Goal: Complete Application Form: Complete application form

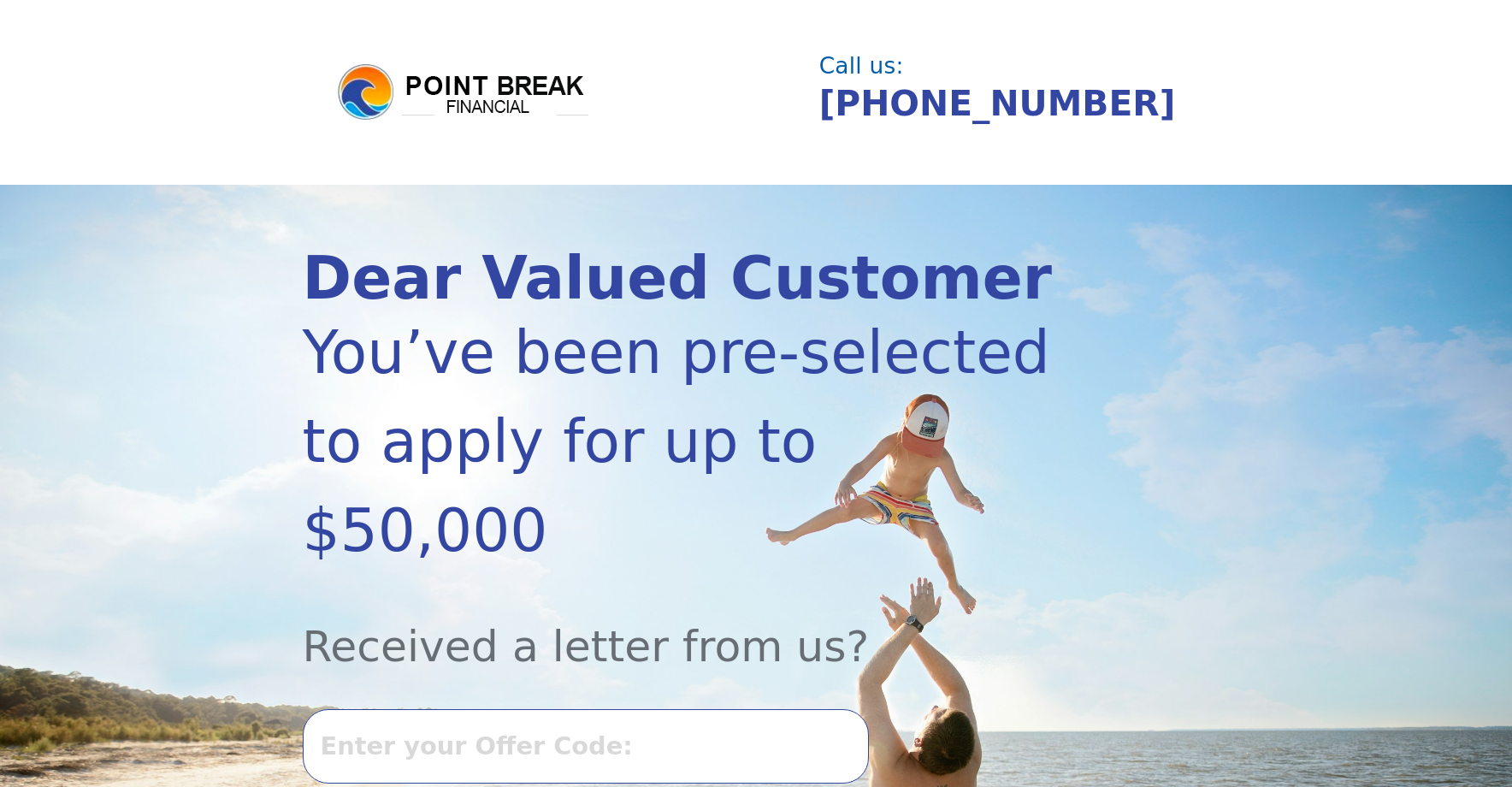
click at [471, 709] on input "text" at bounding box center [585, 745] width 566 height 74
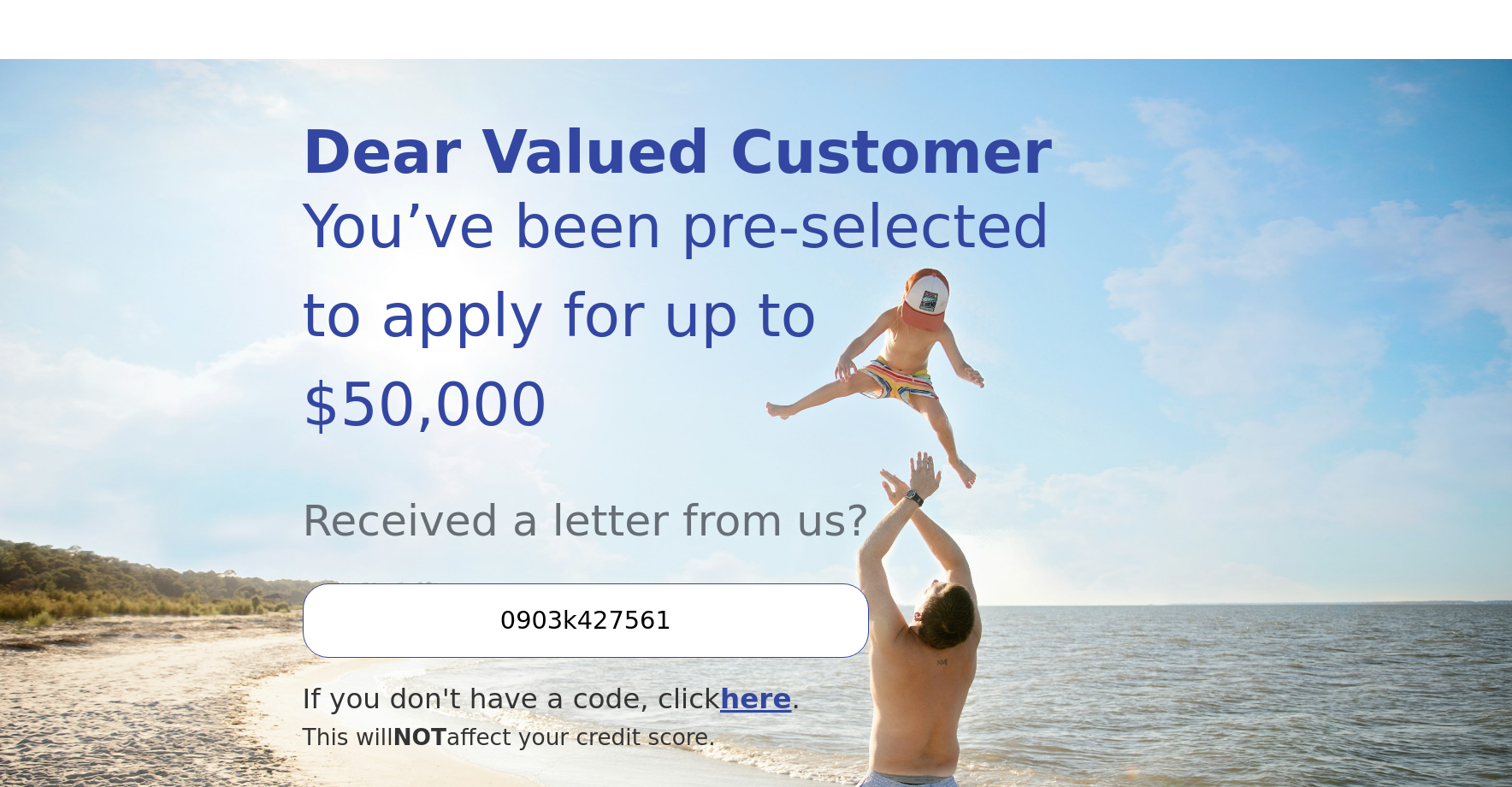
scroll to position [164, 0]
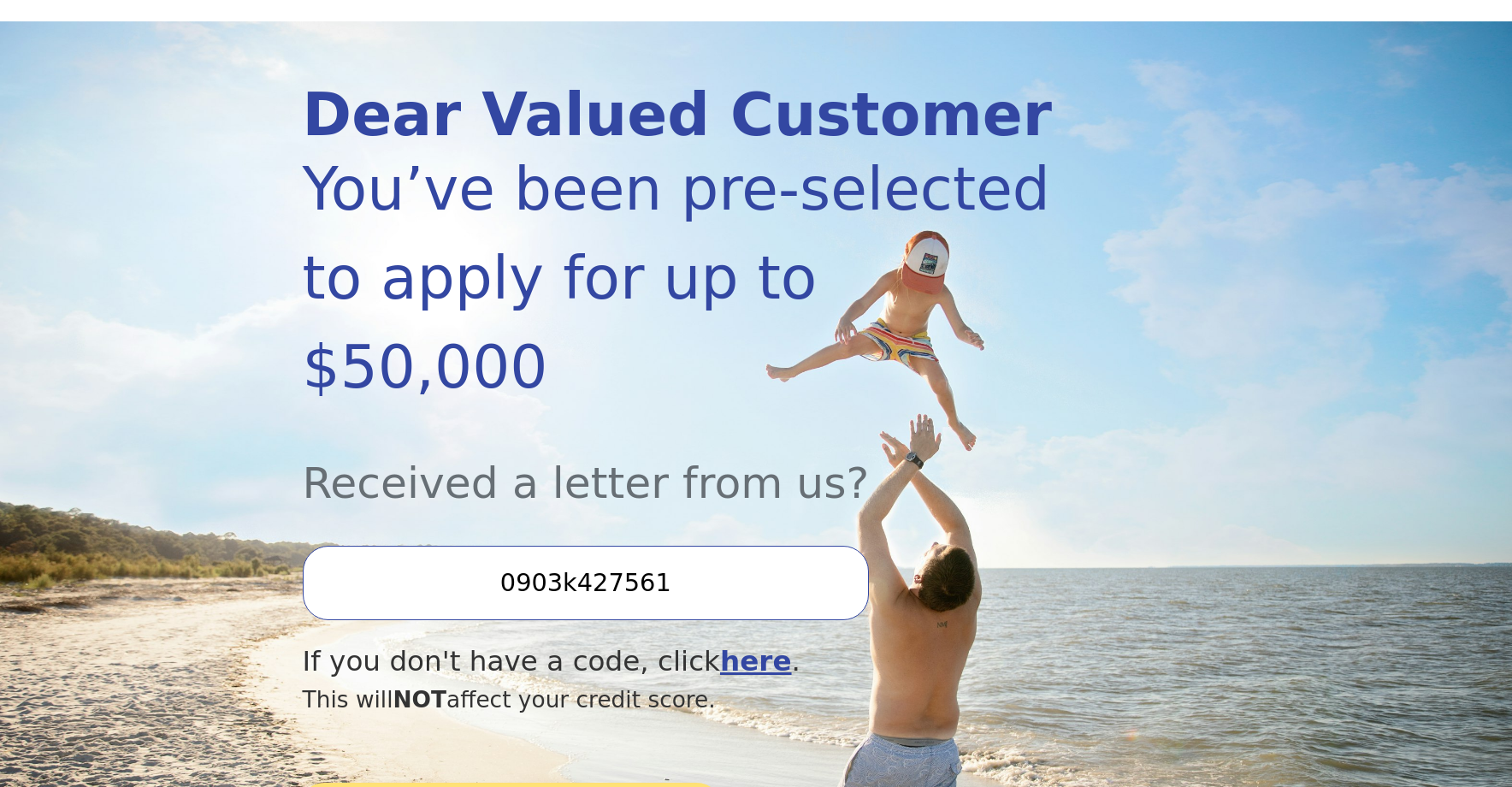
type input "0903k427561"
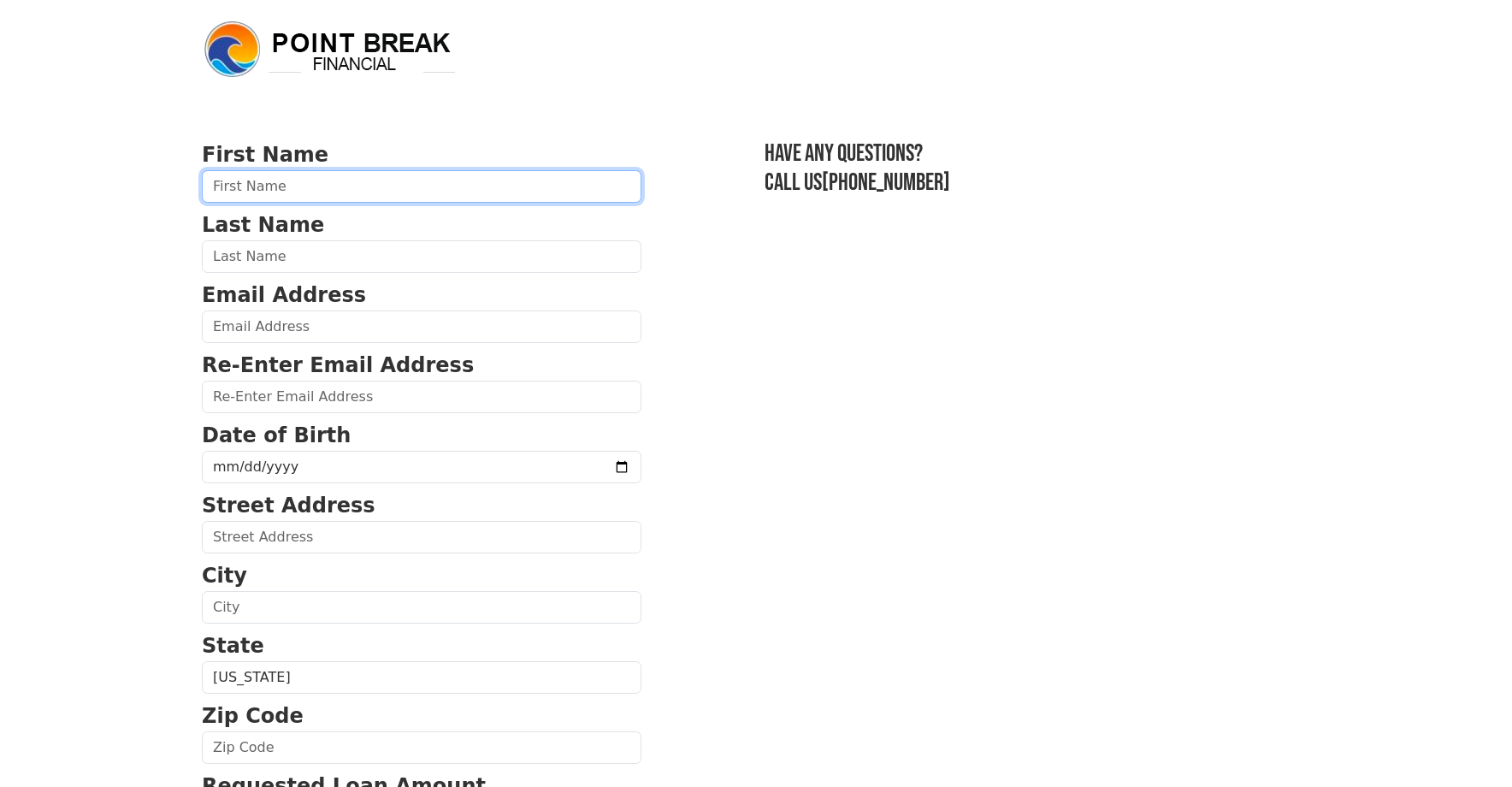
click at [287, 191] on input "text" at bounding box center [421, 186] width 439 height 33
type input "Kristen"
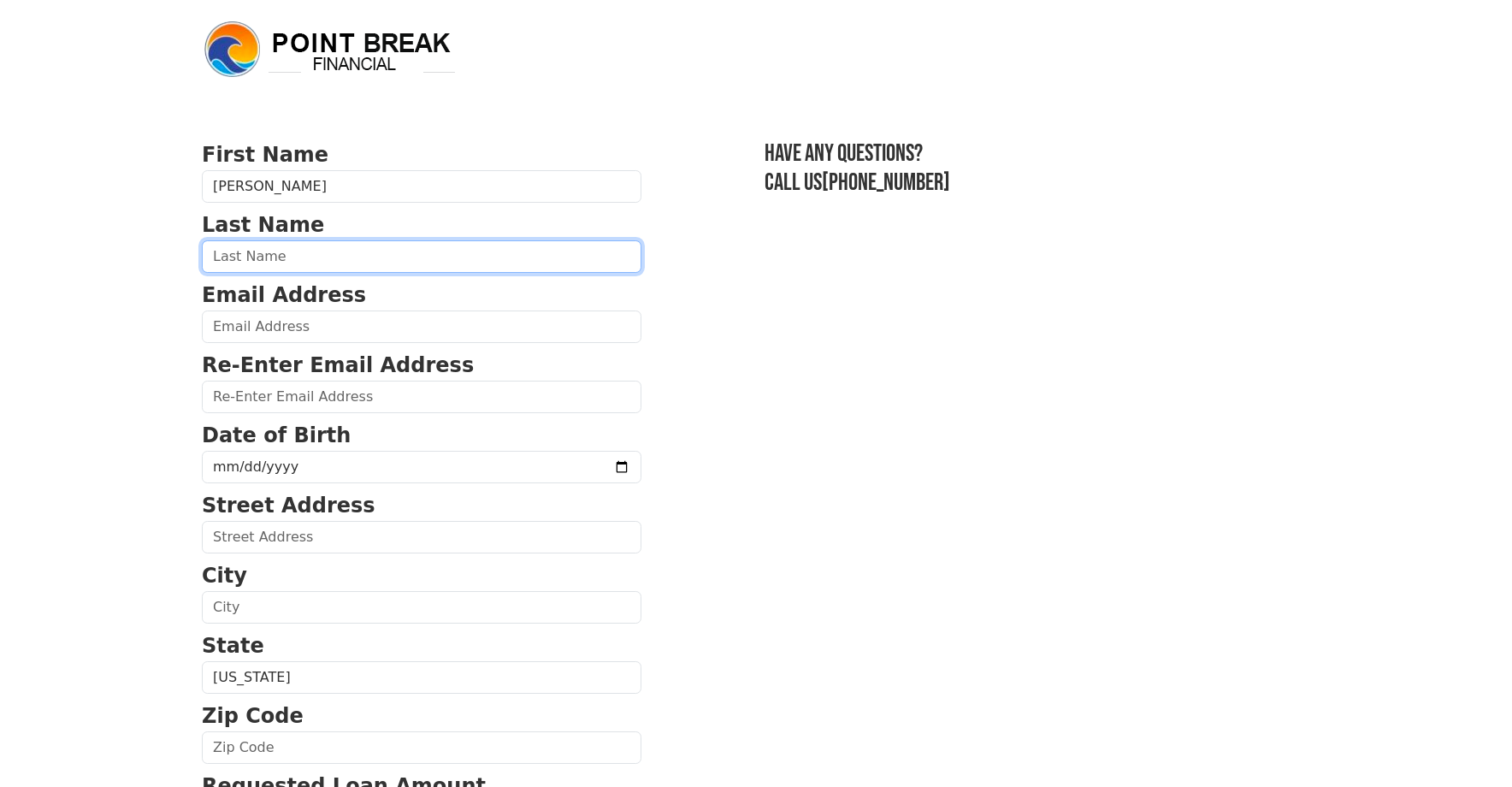
type input "Hale"
type input "KRISTENHALE.INBOX@GMAIL.COM"
type input "220 Lewis Ln"
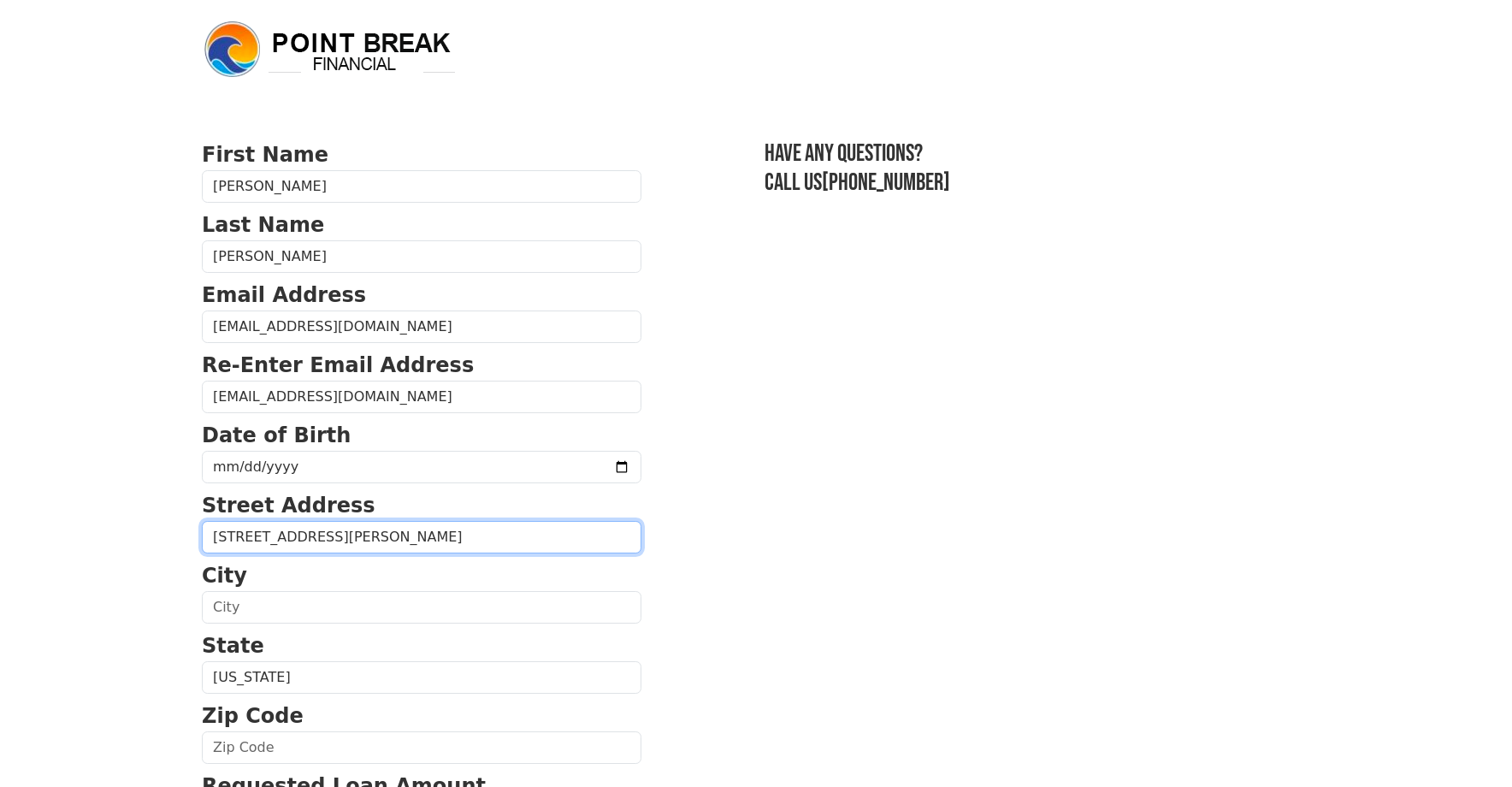
type input "HARWOOD"
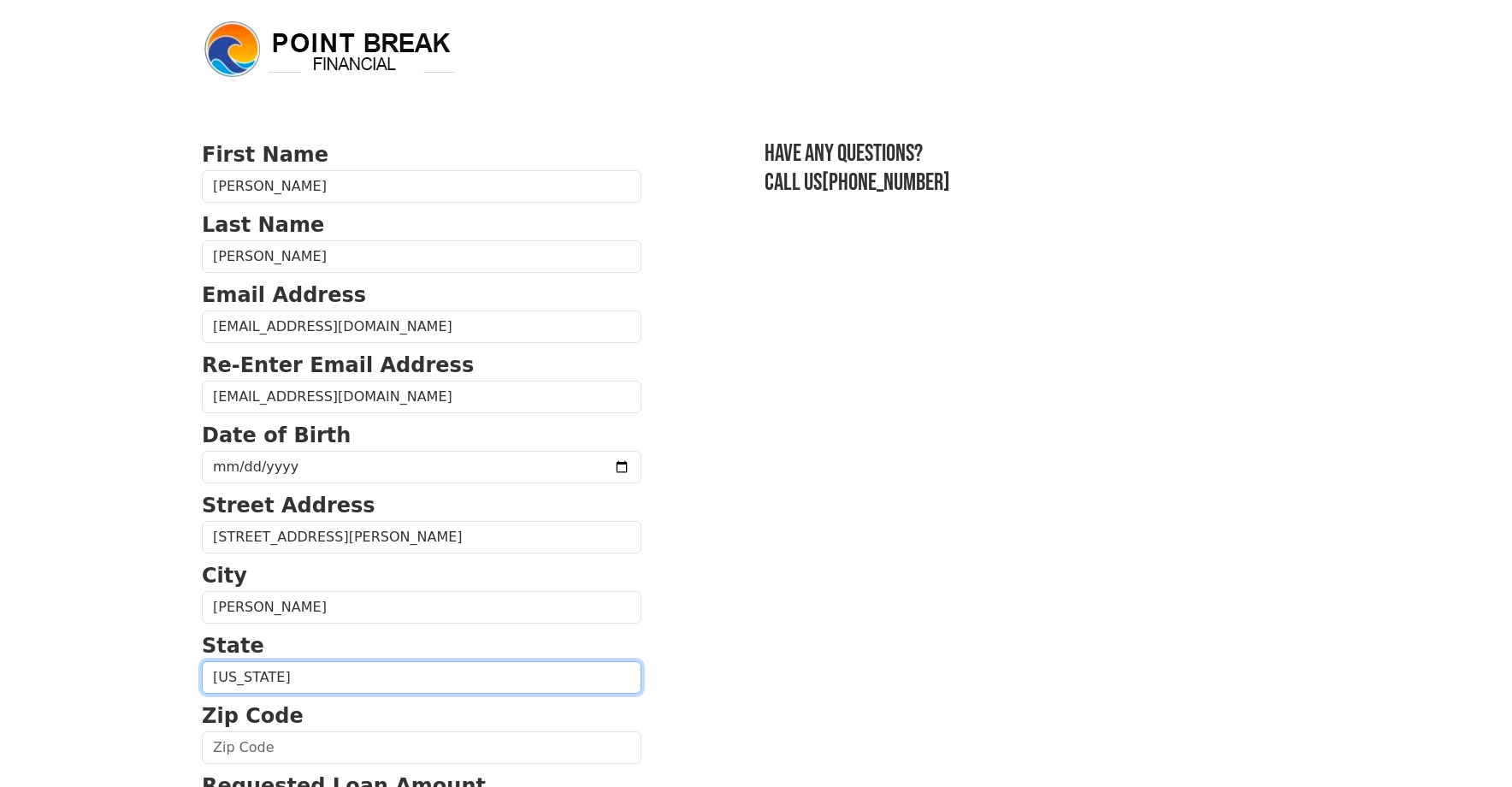
select select "TX"
type input "78632"
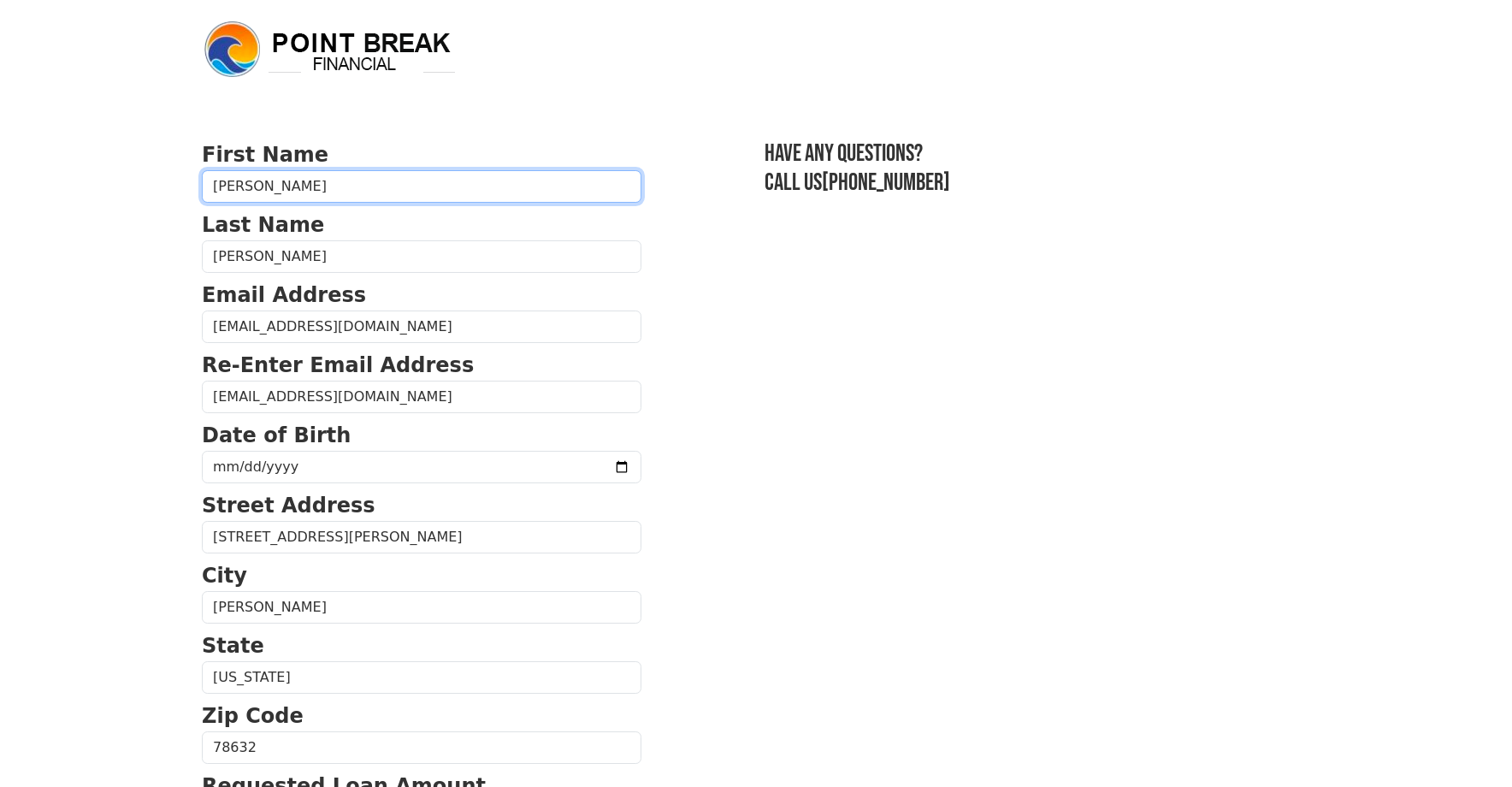
type input "(512) 226-3549"
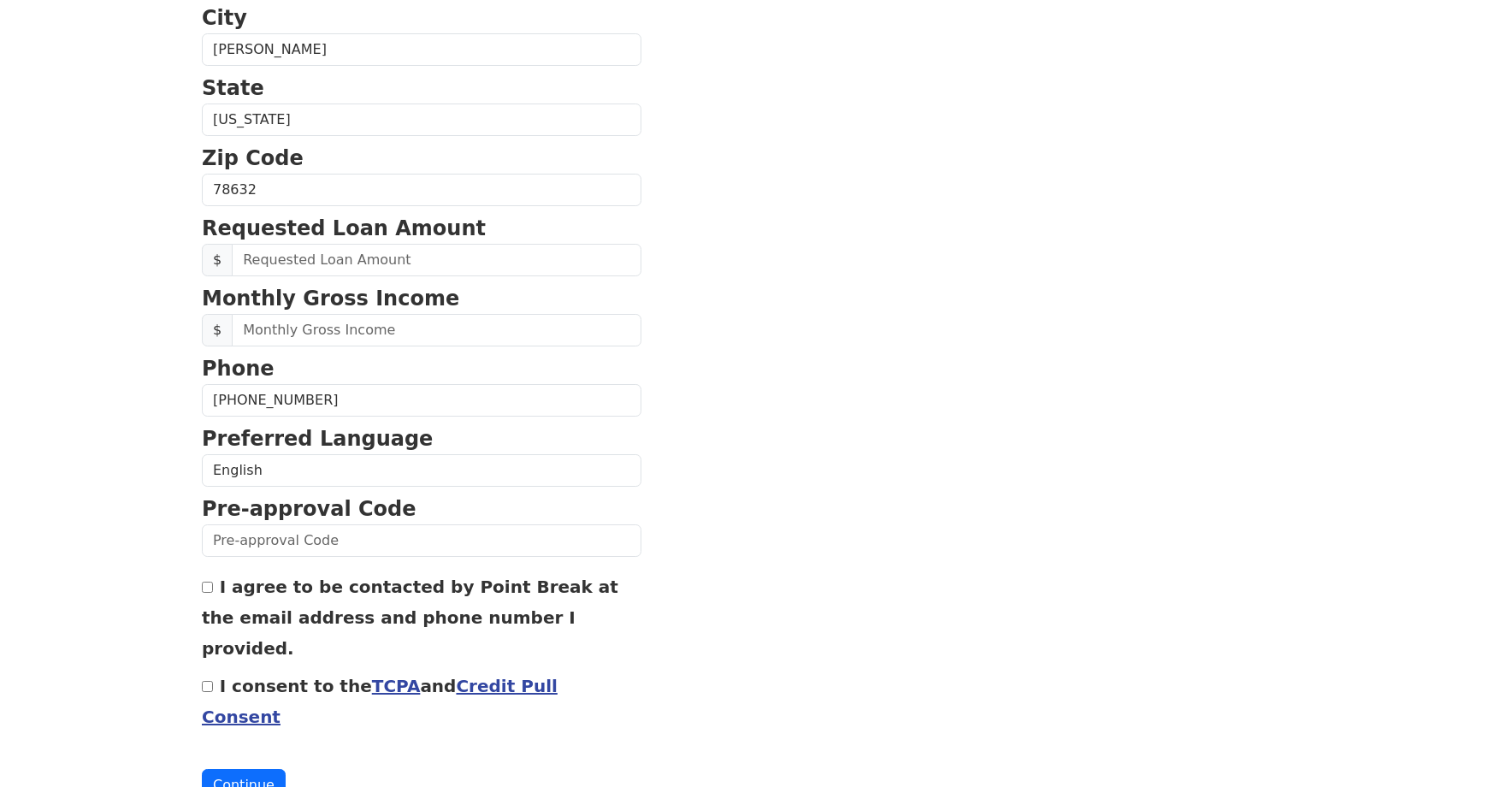
scroll to position [564, 0]
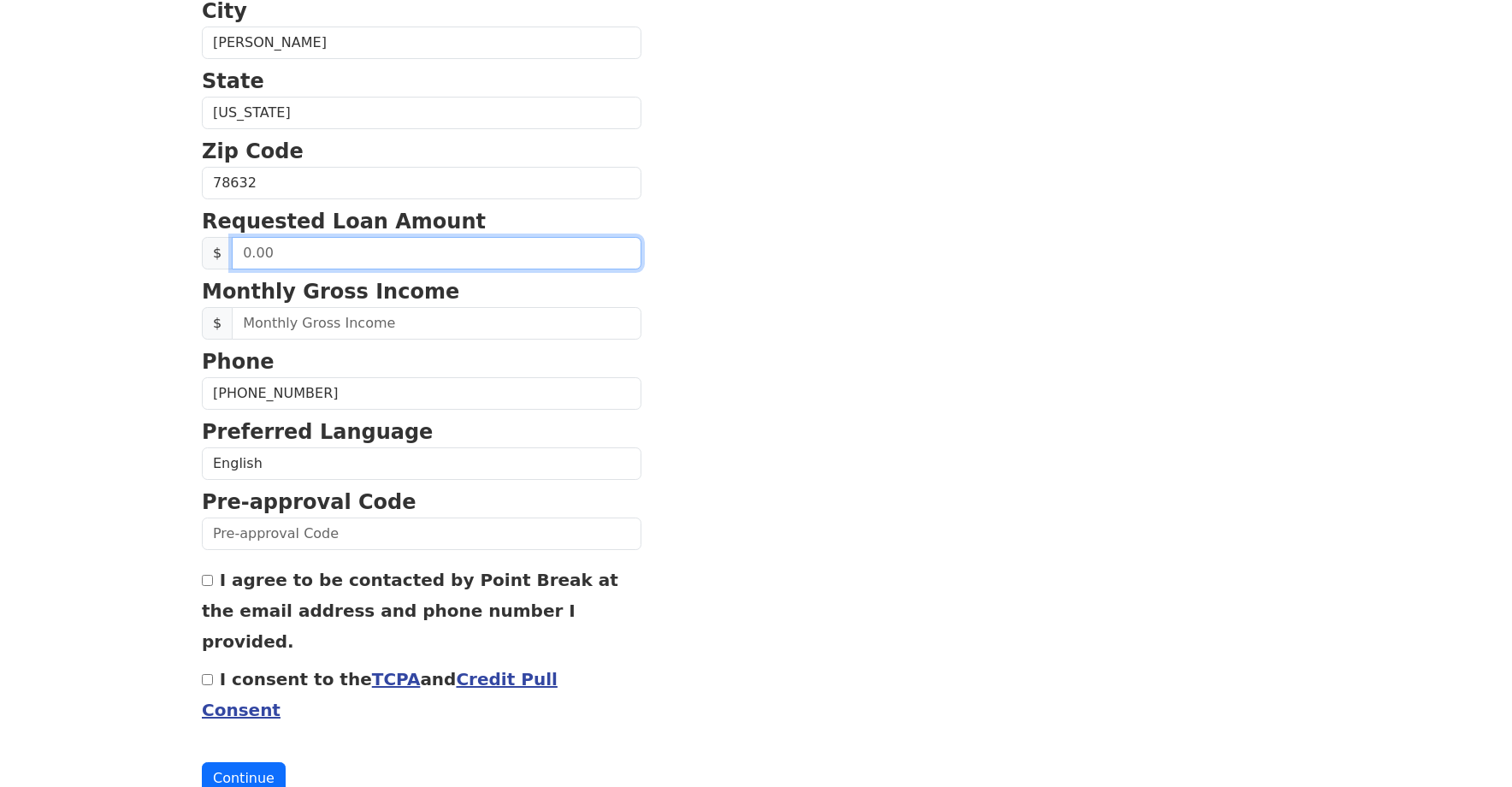
click at [315, 257] on input "text" at bounding box center [436, 253] width 410 height 33
type input "50,000.00"
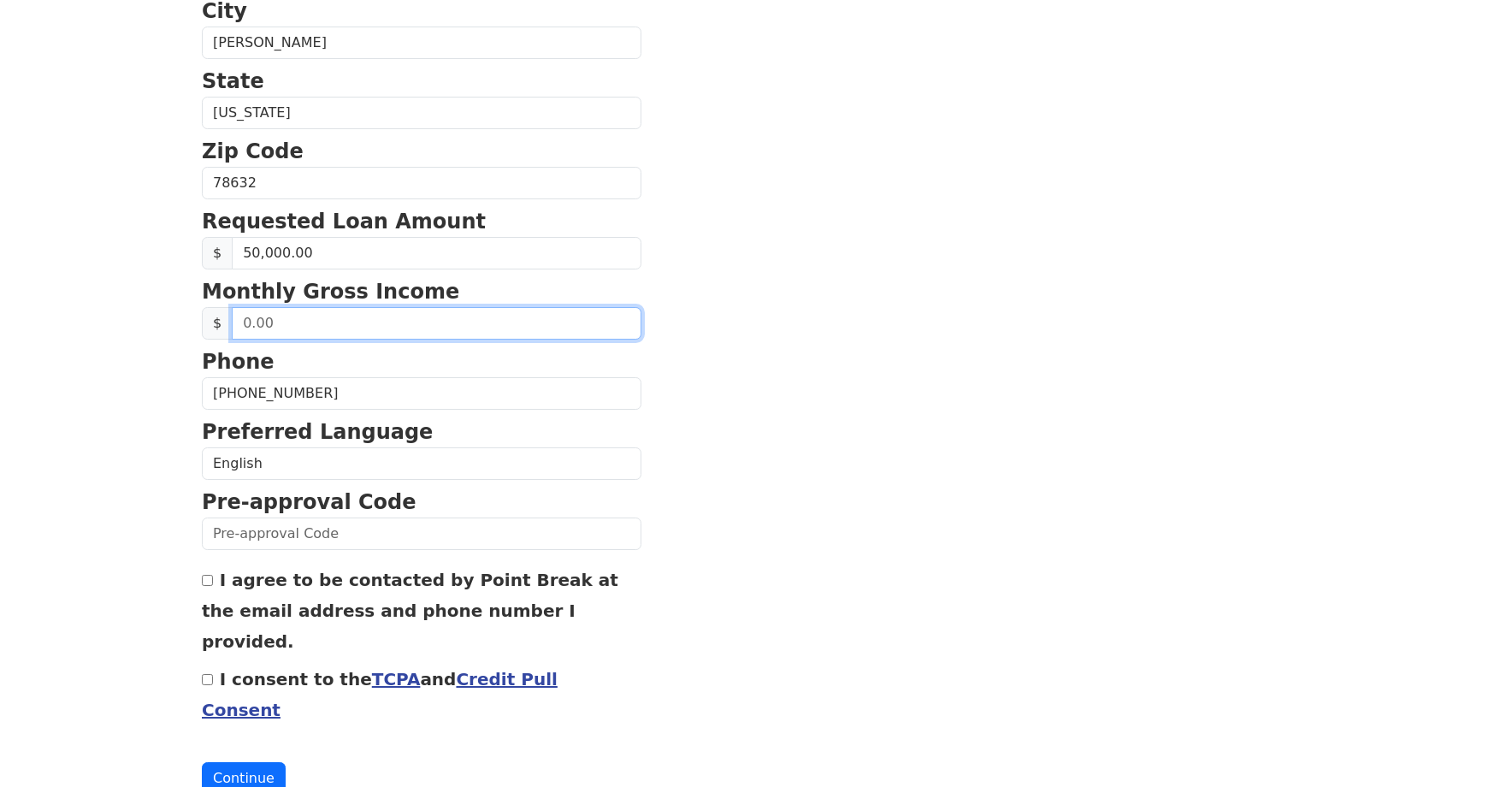
click at [386, 325] on input "text" at bounding box center [436, 323] width 410 height 33
type input "20,000.00"
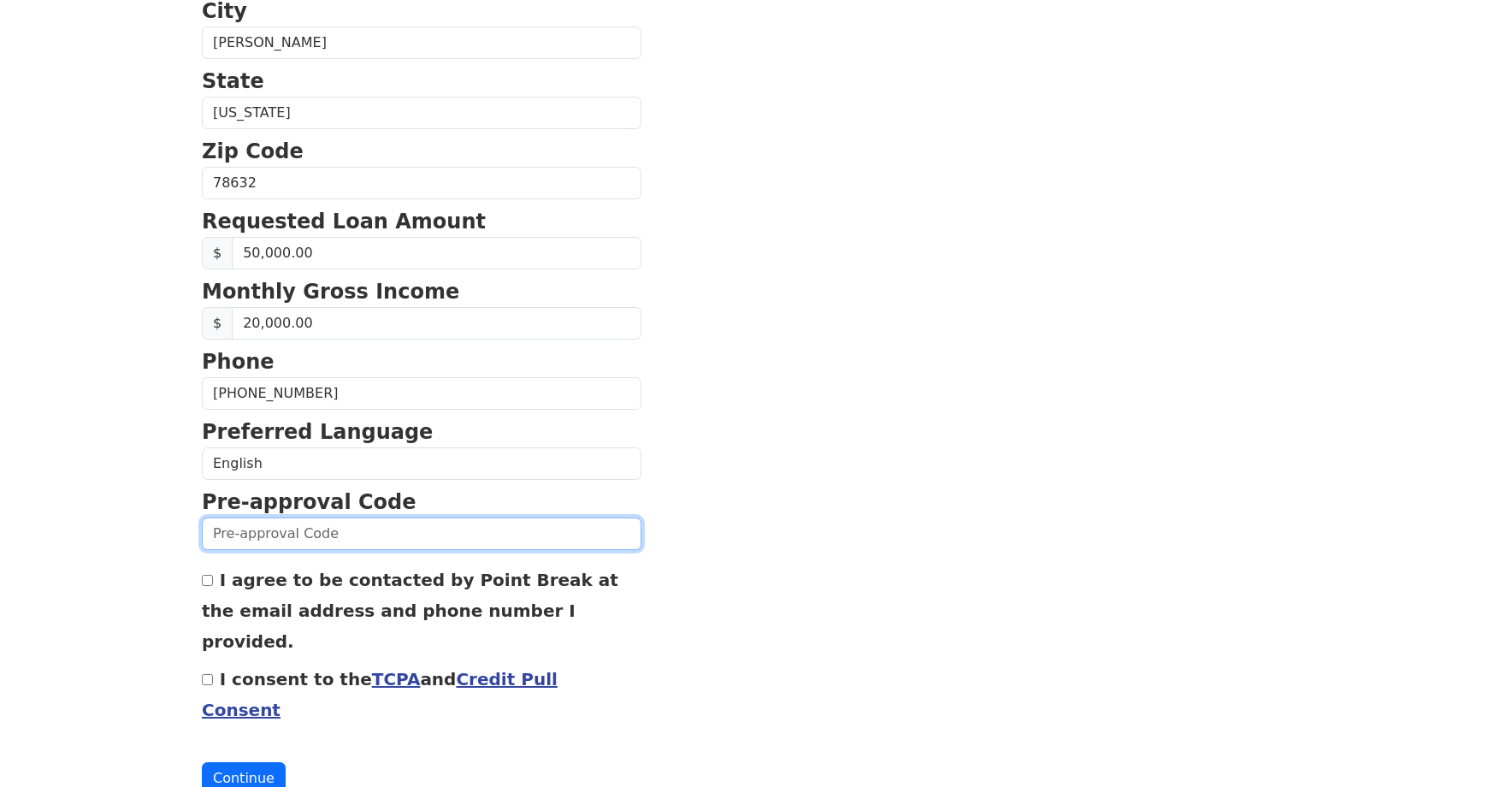
click at [329, 543] on input "text" at bounding box center [421, 534] width 439 height 33
type input "0903k427561"
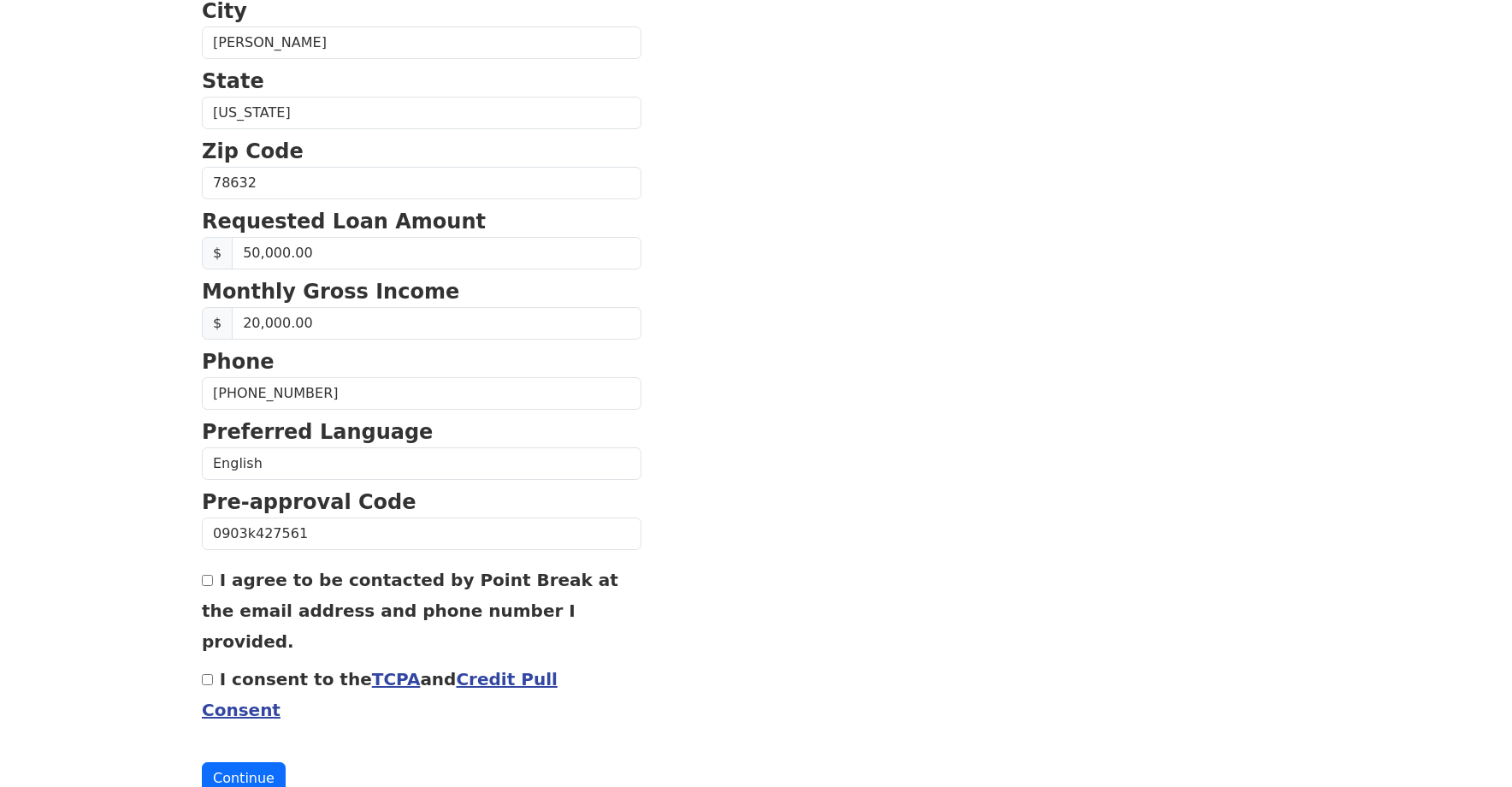
click at [211, 579] on input "I agree to be contacted by Point Break at the email address and phone number I …" at bounding box center [207, 580] width 11 height 11
checkbox input "true"
click at [208, 674] on input "I consent to the TCPA and Credit Pull Consent" at bounding box center [207, 680] width 11 height 11
checkbox input "true"
click at [250, 762] on button "Continue" at bounding box center [243, 778] width 84 height 33
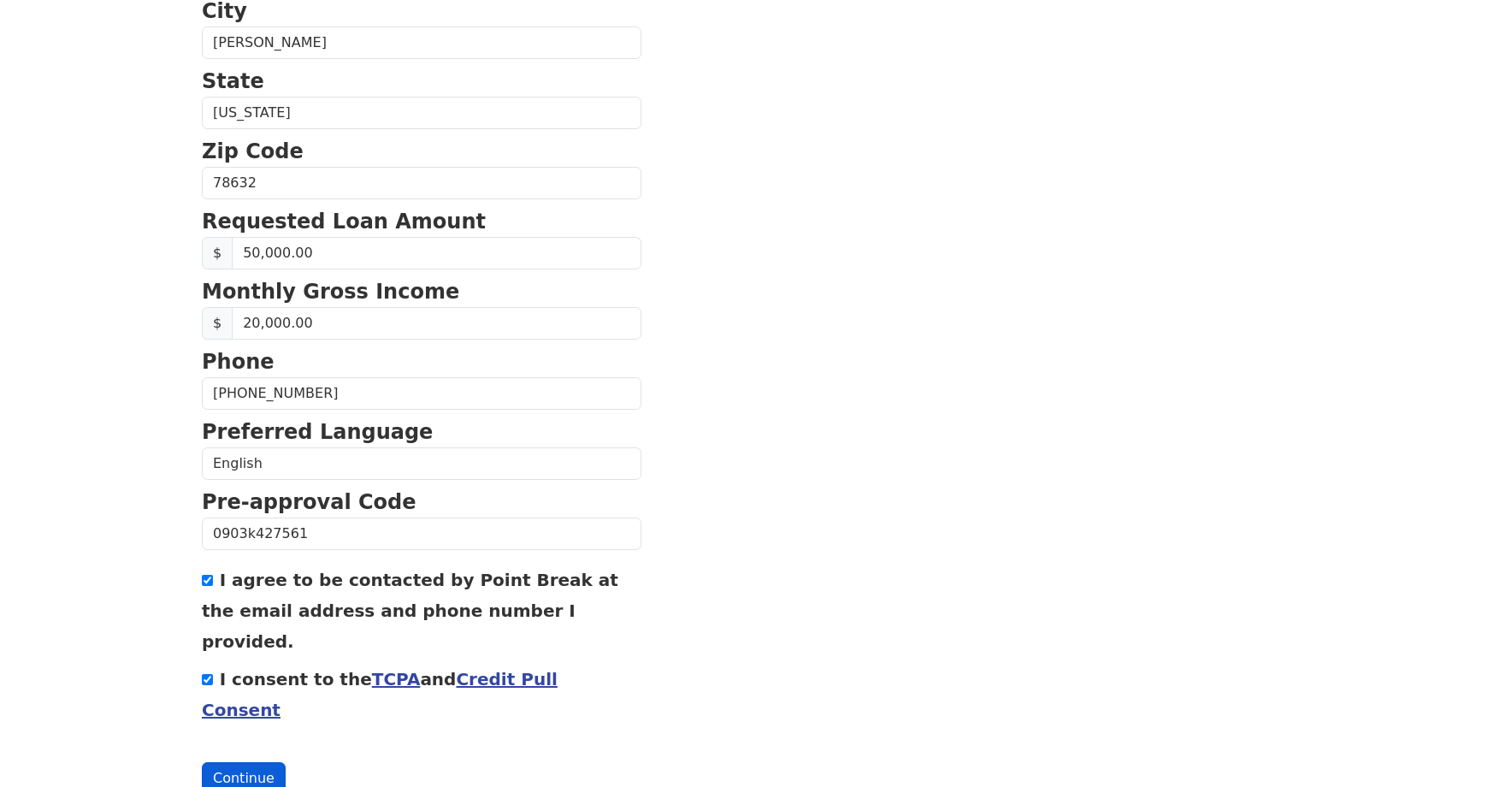
scroll to position [589, 0]
click at [247, 762] on button "Continue" at bounding box center [243, 778] width 84 height 33
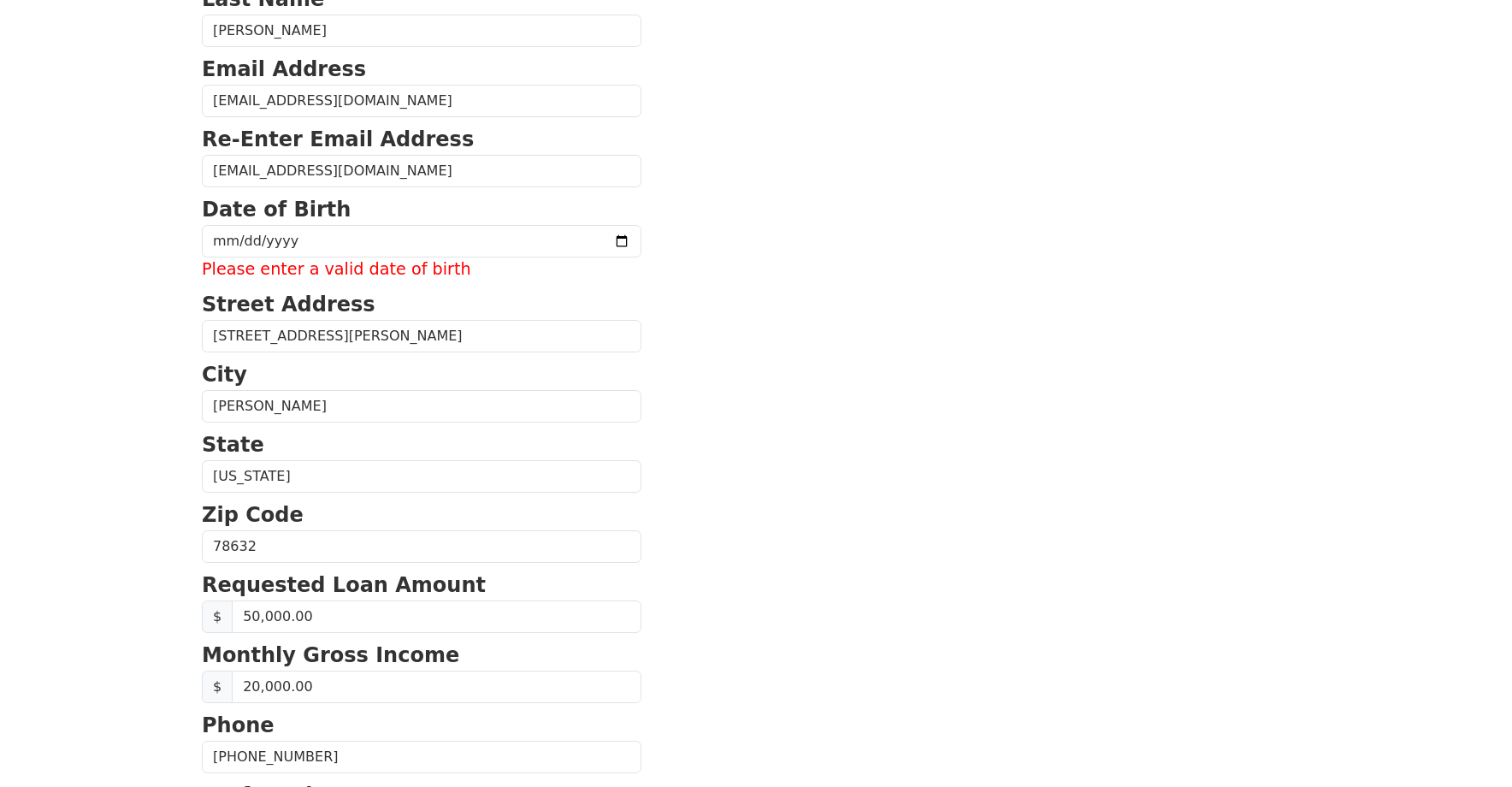
scroll to position [0, 0]
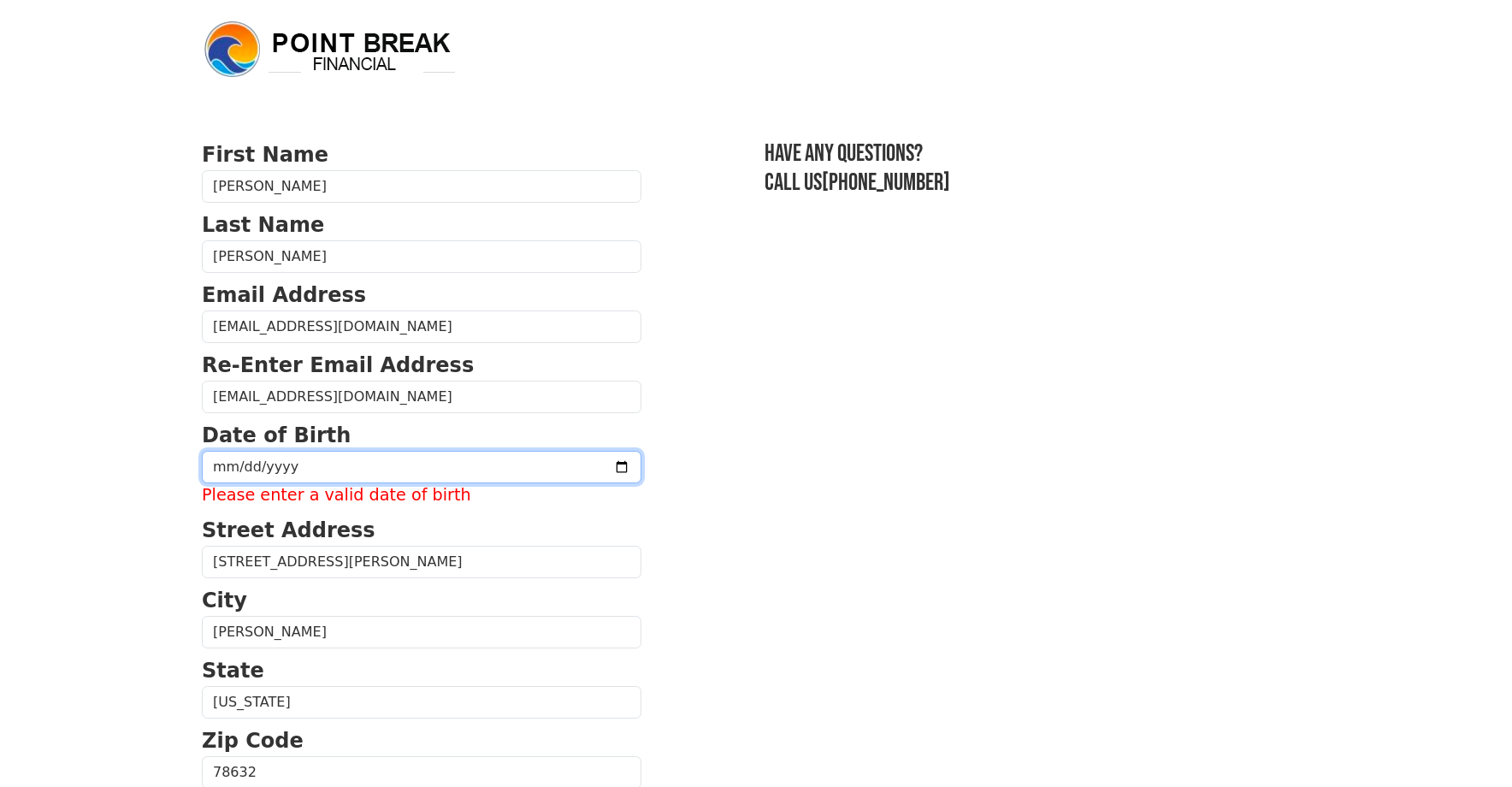
click at [305, 467] on input "date" at bounding box center [421, 467] width 439 height 33
type input "1971-01-27"
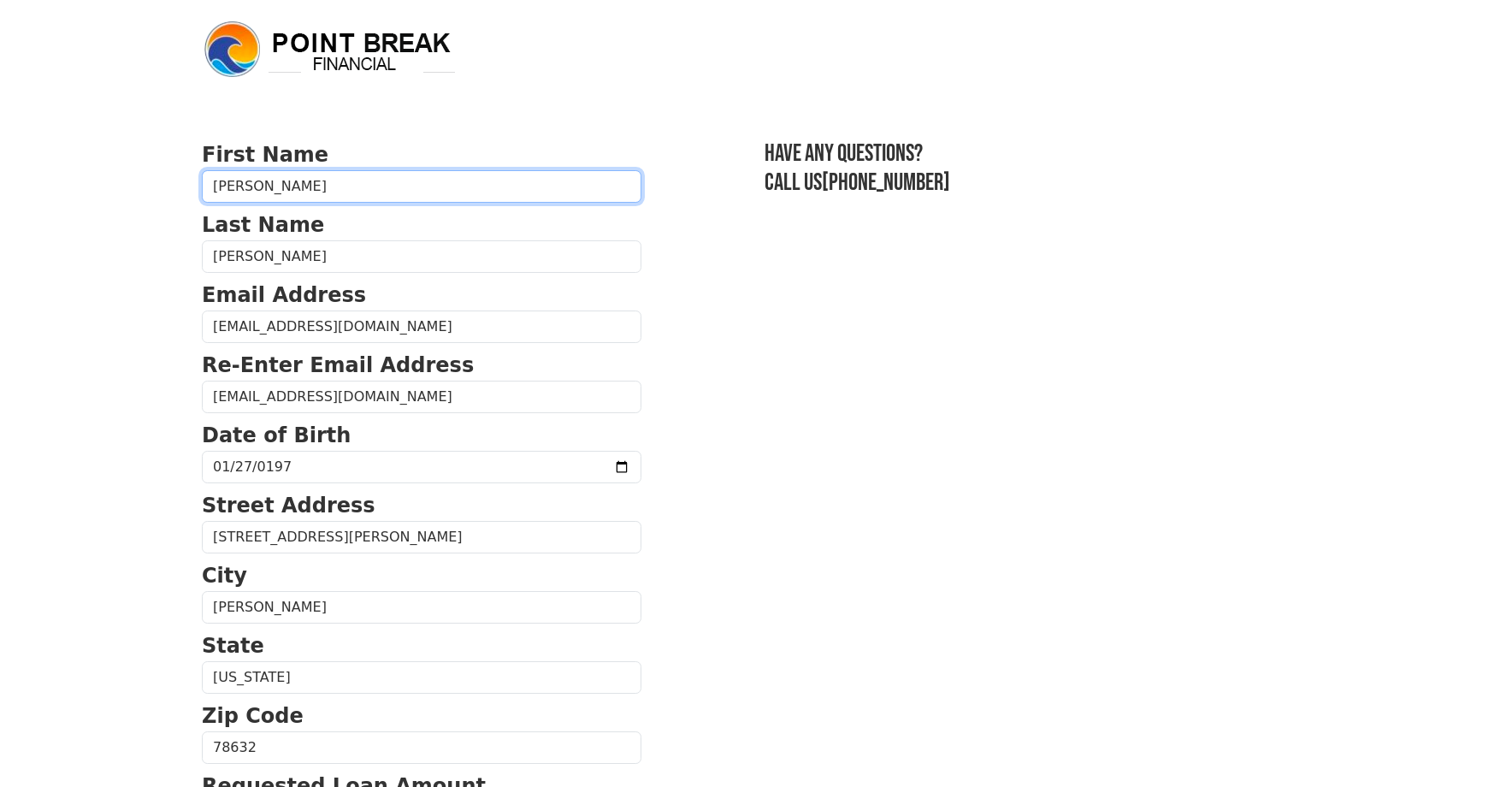
drag, startPoint x: 266, startPoint y: 187, endPoint x: 38, endPoint y: 186, distance: 228.0
click at [37, 187] on body "First Name Kristen Last Name Hale Email Address KRISTENHALE.INBOX@GMAIL.COM Re-…" at bounding box center [756, 394] width 1512 height 787
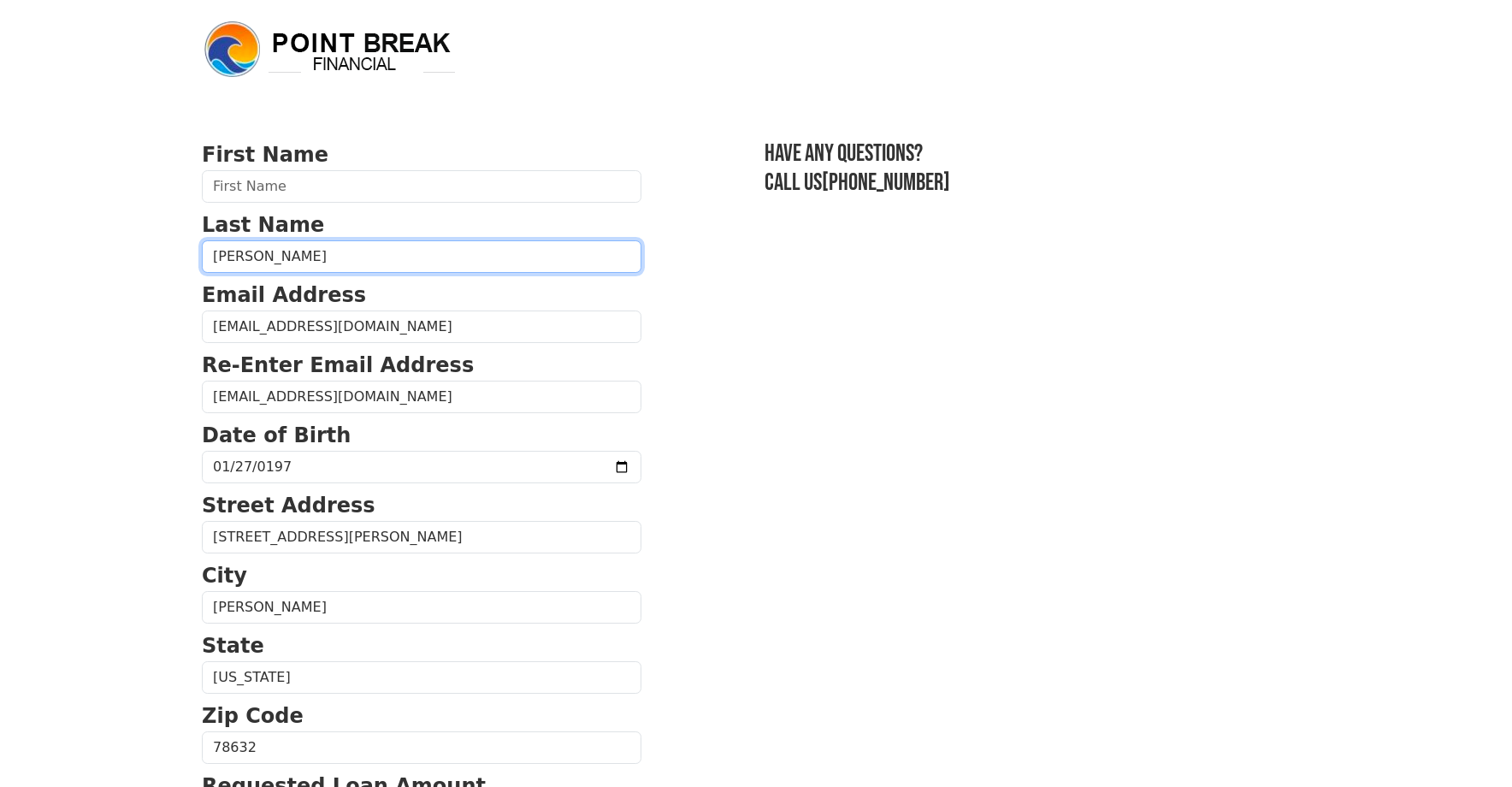
drag, startPoint x: 280, startPoint y: 250, endPoint x: 87, endPoint y: 250, distance: 193.0
click at [87, 250] on body "First Name Last Name Hale Email Address KRISTENHALE.INBOX@GMAIL.COM Re-Enter Em…" at bounding box center [756, 394] width 1512 height 787
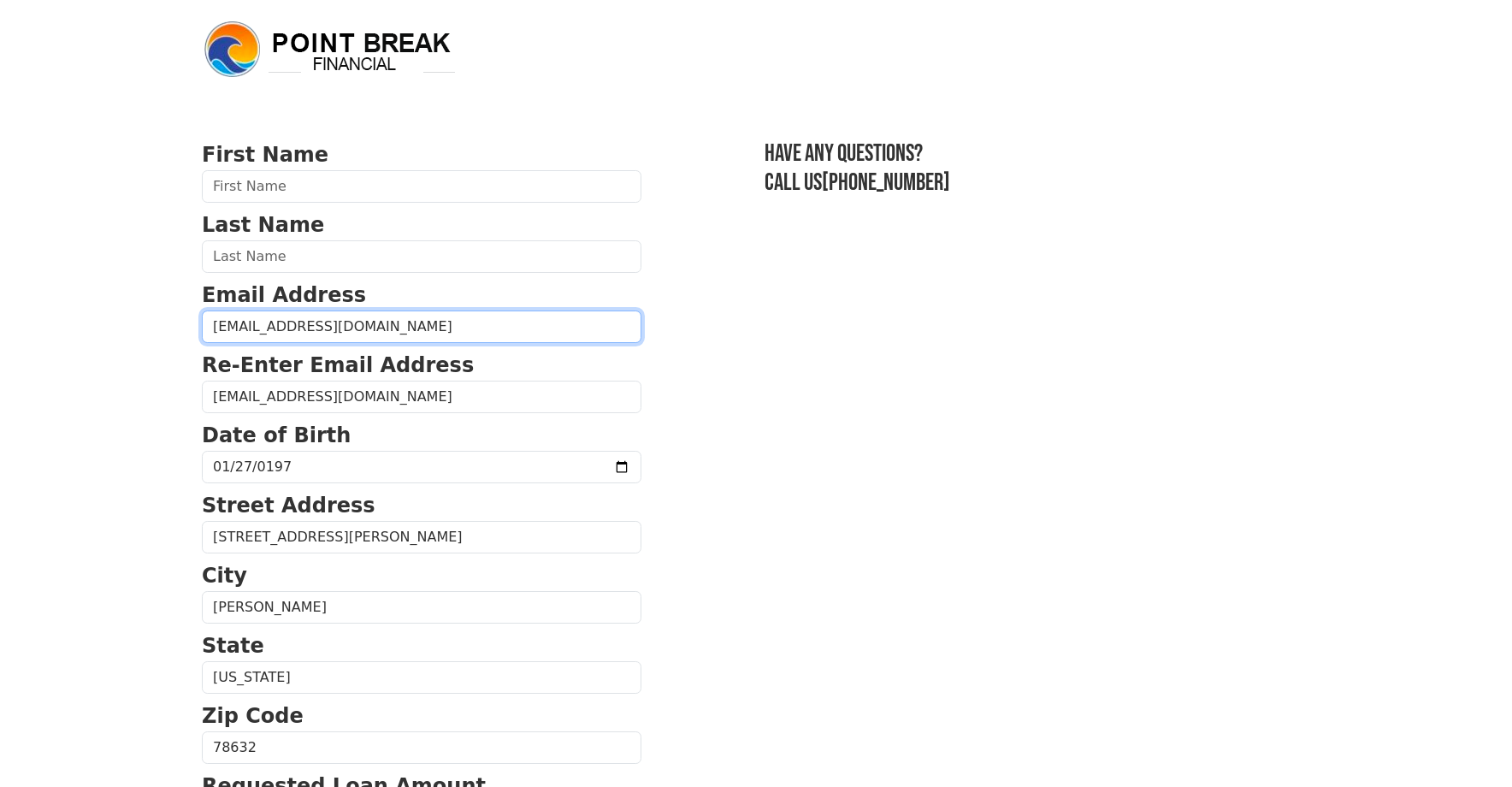
drag, startPoint x: 237, startPoint y: 324, endPoint x: -322, endPoint y: 324, distance: 559.0
click at [0, 324] on html "First Name Last Name Email Address KRISTENHALE.INBOX@GMAIL.COM Re-Enter Email A…" at bounding box center [756, 394] width 1512 height 787
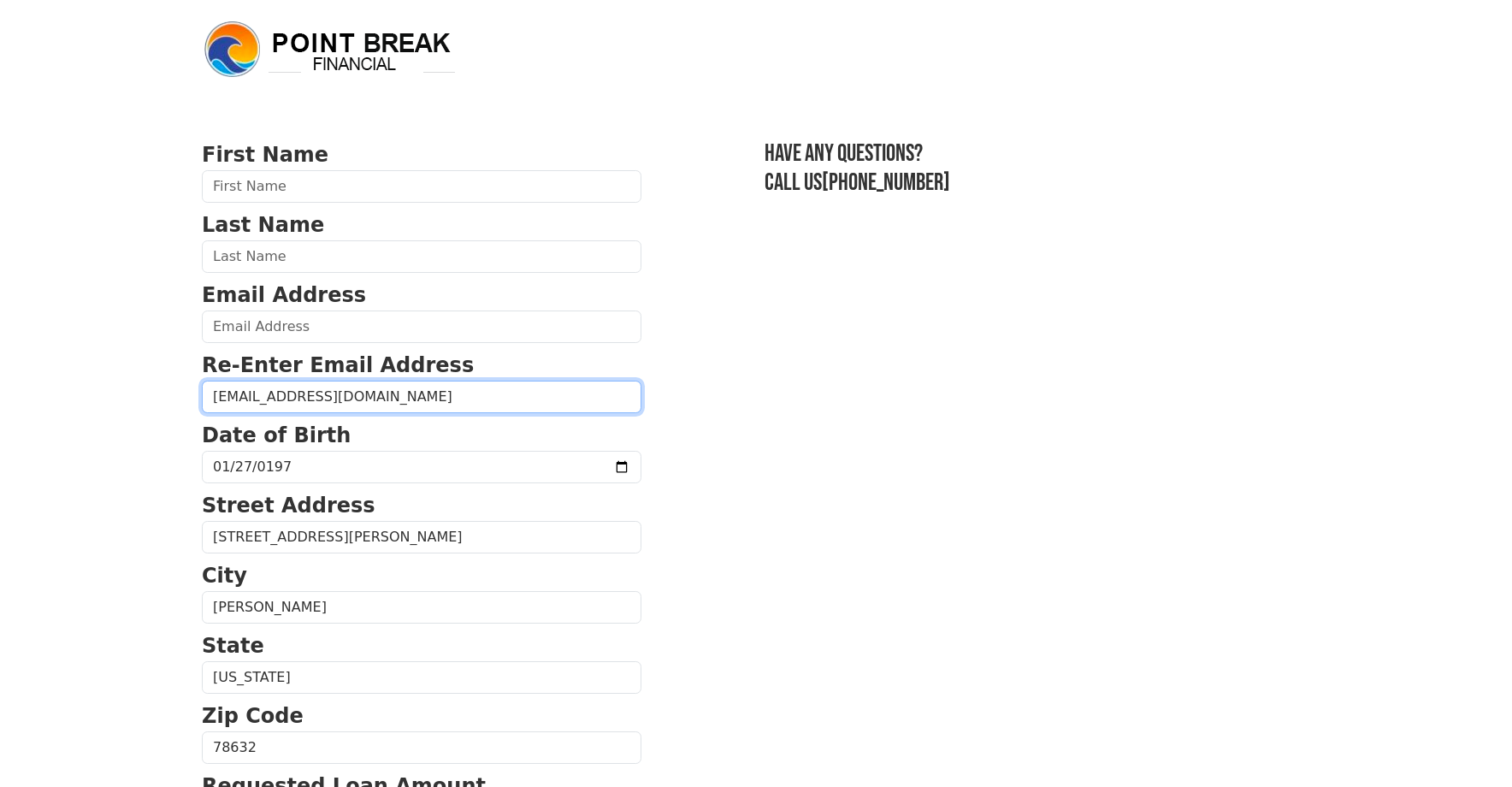
drag, startPoint x: 472, startPoint y: 395, endPoint x: -489, endPoint y: 389, distance: 961.0
click at [0, 389] on html "First Name Last Name Email Address Re-Enter Email Address KRISTENHALE.INBOX@GMA…" at bounding box center [756, 394] width 1512 height 787
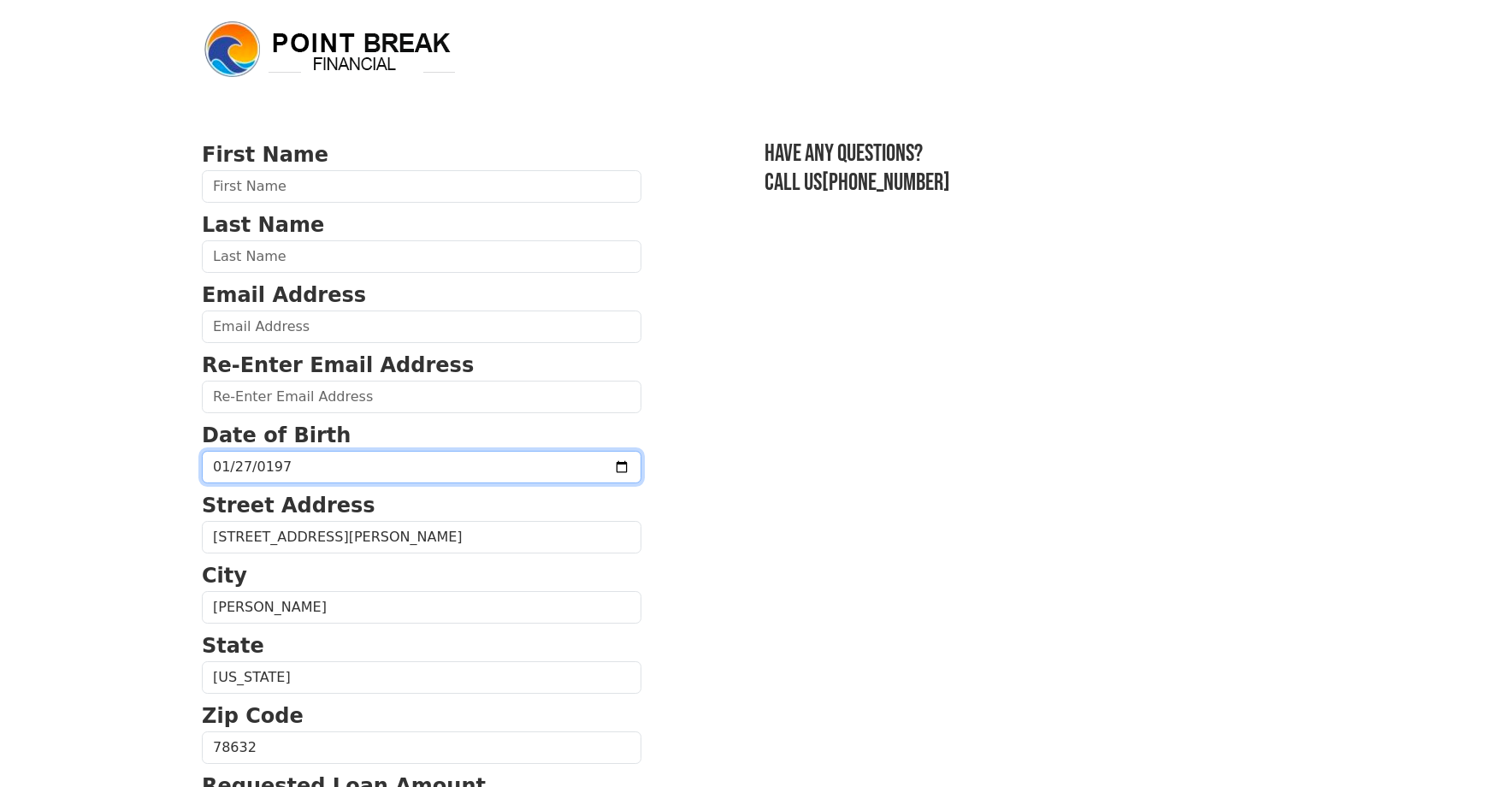
drag, startPoint x: 314, startPoint y: 465, endPoint x: 188, endPoint y: 444, distance: 127.7
click at [134, 467] on body "First Name Last Name Email Address Re-Enter Email Address Date of Birth 1971-01…" at bounding box center [756, 394] width 1512 height 787
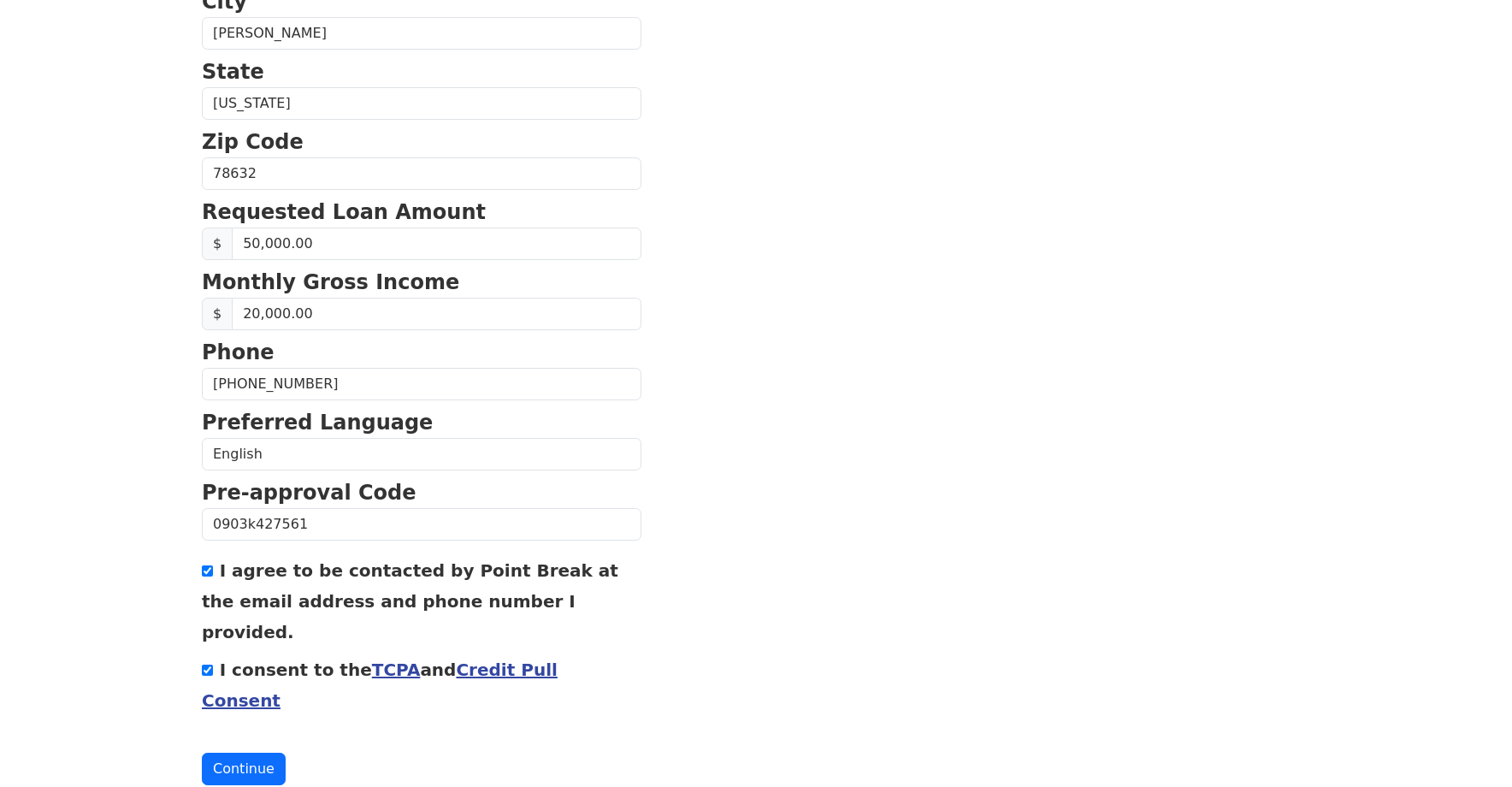
click at [211, 570] on input "I agree to be contacted by Point Break at the email address and phone number I …" at bounding box center [207, 570] width 11 height 11
checkbox input "false"
click at [205, 665] on input "I consent to the TCPA and Credit Pull Consent" at bounding box center [207, 670] width 11 height 11
checkbox input "false"
